Goal: Task Accomplishment & Management: Use online tool/utility

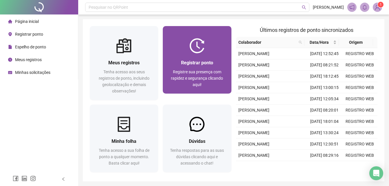
click at [198, 50] on img at bounding box center [197, 45] width 15 height 15
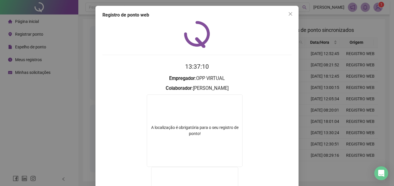
drag, startPoint x: 288, startPoint y: 12, endPoint x: 267, endPoint y: 23, distance: 23.7
click at [286, 11] on button "Close" at bounding box center [290, 13] width 9 height 9
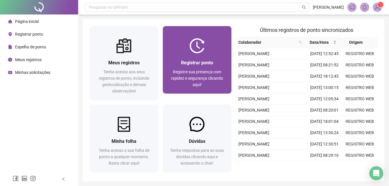
click at [178, 62] on div "Registrar ponto" at bounding box center [197, 62] width 55 height 7
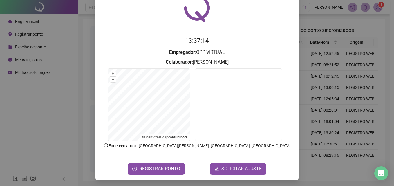
scroll to position [28, 0]
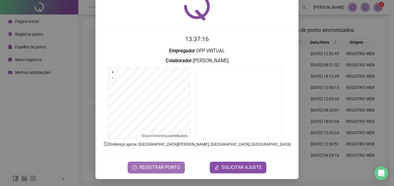
click at [173, 168] on span "REGISTRAR PONTO" at bounding box center [159, 167] width 41 height 7
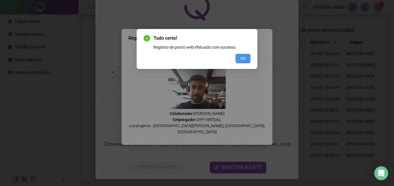
click at [237, 57] on button "OK" at bounding box center [242, 58] width 15 height 9
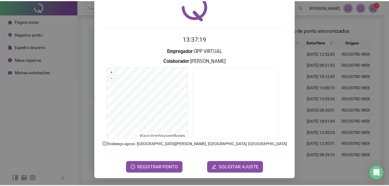
scroll to position [0, 0]
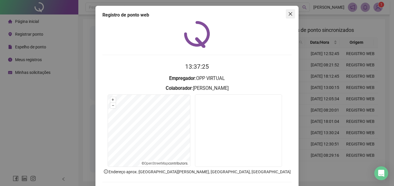
click at [288, 13] on icon "close" at bounding box center [290, 14] width 5 height 5
